Goal: Task Accomplishment & Management: Complete application form

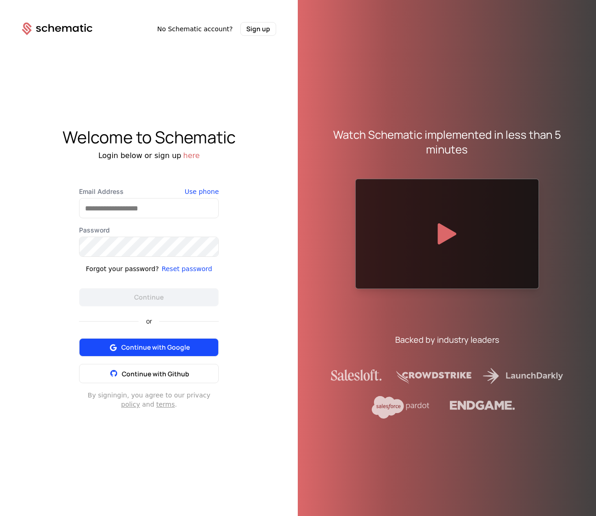
click at [191, 351] on button "Continue with Google" at bounding box center [149, 347] width 140 height 18
click at [259, 23] on button "Sign up" at bounding box center [258, 29] width 36 height 14
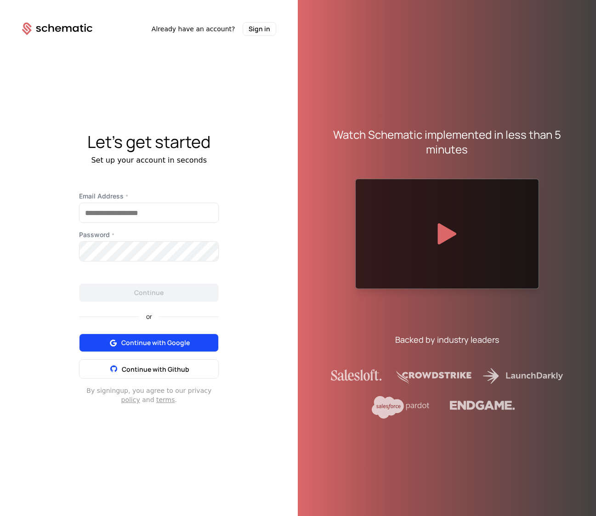
click at [150, 340] on span "Continue with Google" at bounding box center [155, 342] width 68 height 9
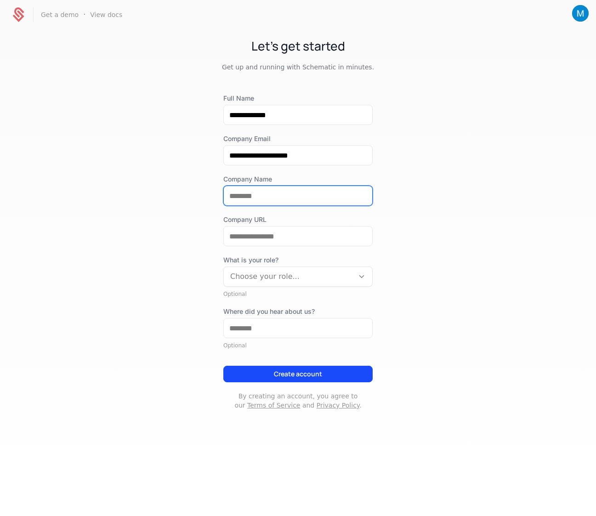
click at [270, 195] on input "Company Name" at bounding box center [298, 195] width 148 height 19
type input "******"
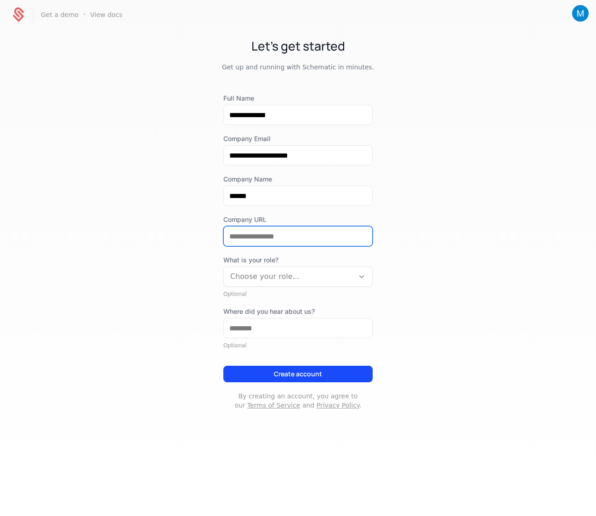
click at [261, 235] on input "Company URL" at bounding box center [298, 235] width 148 height 19
type input "**********"
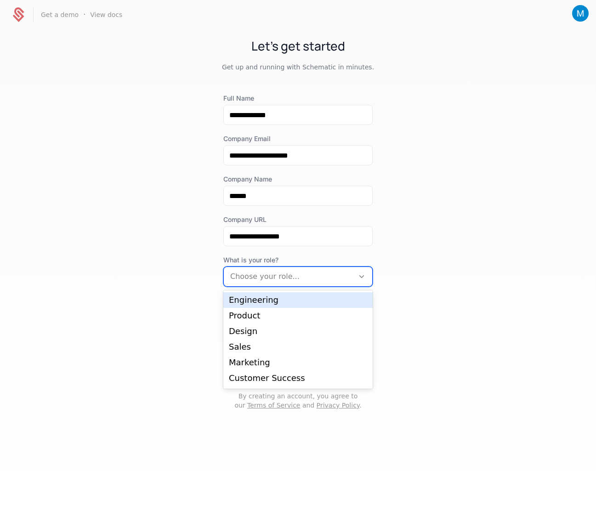
click at [304, 283] on div "Choose your role..." at bounding box center [289, 276] width 130 height 17
click at [252, 316] on div "Product" at bounding box center [298, 315] width 138 height 8
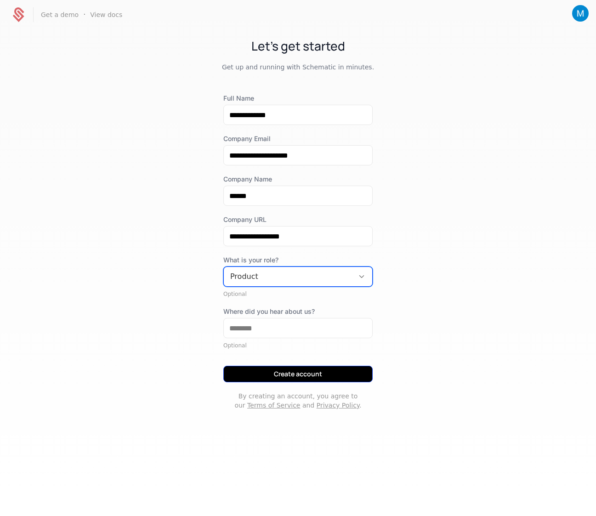
click at [307, 373] on button "Create account" at bounding box center [297, 374] width 149 height 17
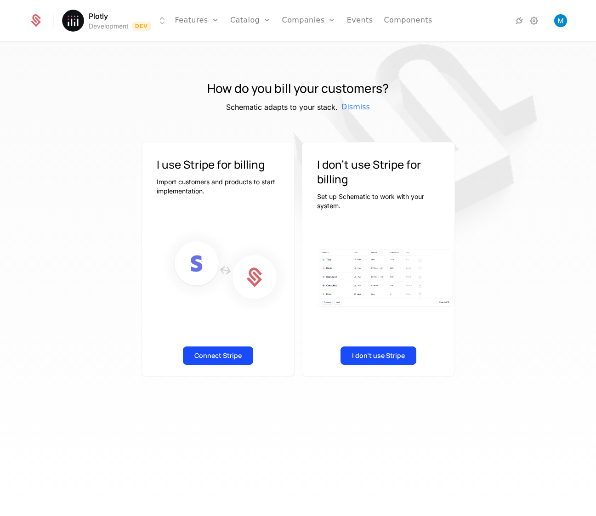
click at [120, 22] on html "Plotly Development Dev Features Features Flags Catalog Plans Add Ons Configurat…" at bounding box center [298, 258] width 596 height 516
click at [211, 23] on link "Features" at bounding box center [197, 20] width 44 height 41
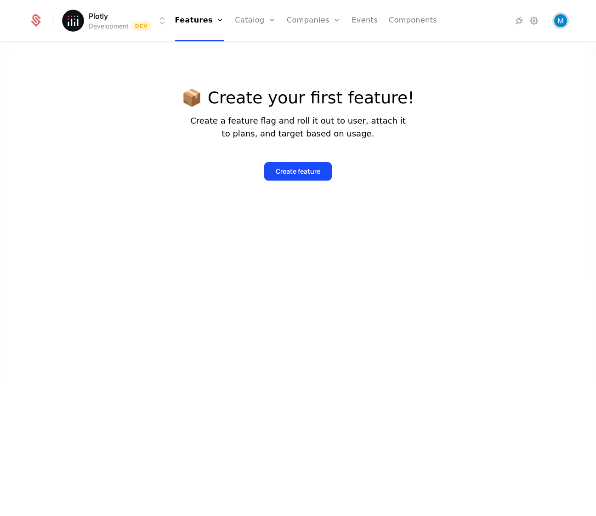
click at [564, 18] on img "Open user button" at bounding box center [560, 20] width 13 height 13
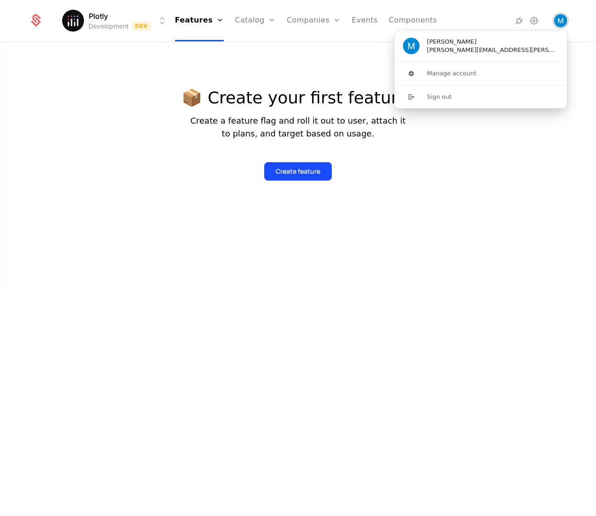
click at [564, 18] on img "Close user button" at bounding box center [560, 20] width 13 height 13
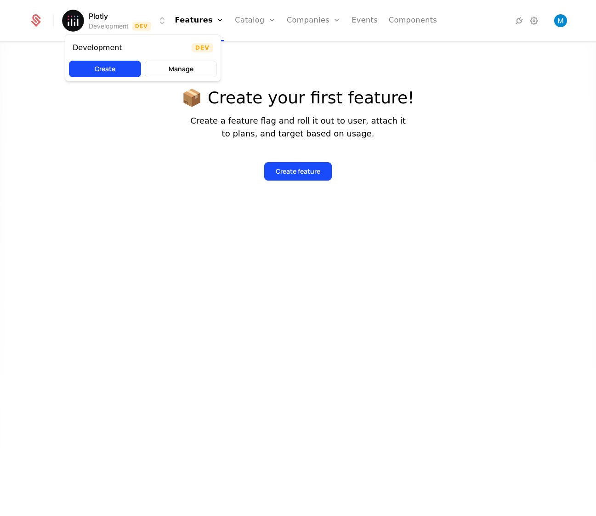
click at [91, 23] on html "Plotly Development Dev Features Features Flags Catalog Plans Add Ons Configurat…" at bounding box center [298, 258] width 596 height 516
click at [192, 59] on div "Development Dev Create Manage" at bounding box center [143, 57] width 156 height 47
click at [190, 72] on button "Manage" at bounding box center [181, 69] width 72 height 17
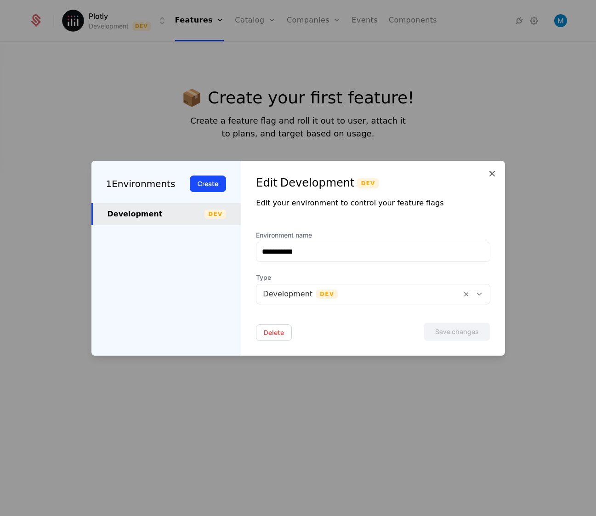
click at [399, 297] on div at bounding box center [359, 294] width 192 height 13
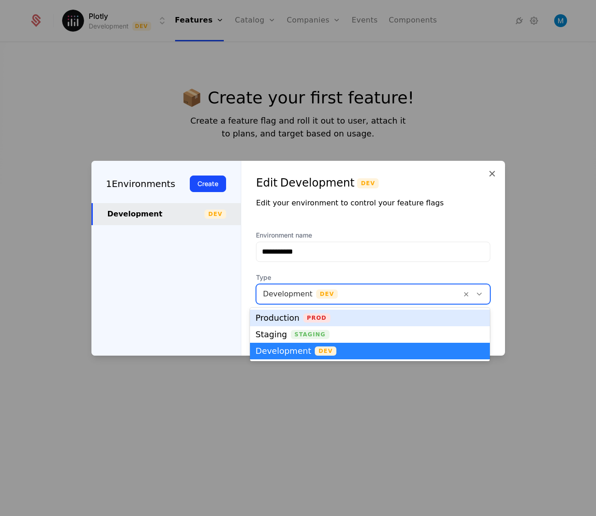
click at [344, 320] on div "Production Prod" at bounding box center [369, 317] width 229 height 9
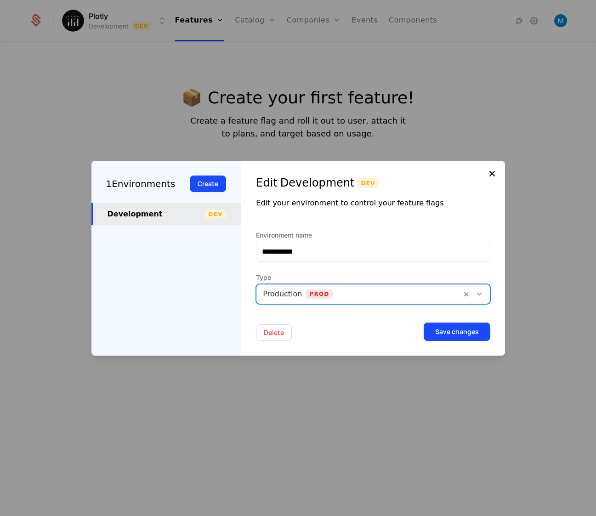
click at [494, 172] on icon at bounding box center [492, 173] width 11 height 11
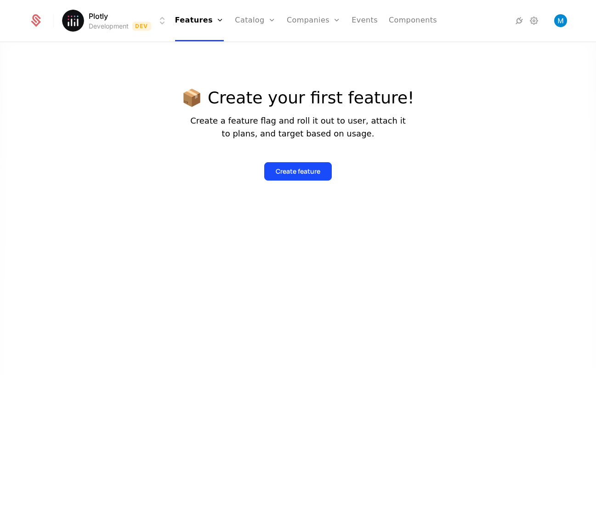
click at [32, 18] on icon at bounding box center [35, 20] width 13 height 13
click at [501, 70] on div at bounding box center [298, 295] width 596 height 516
